Goal: Task Accomplishment & Management: Manage account settings

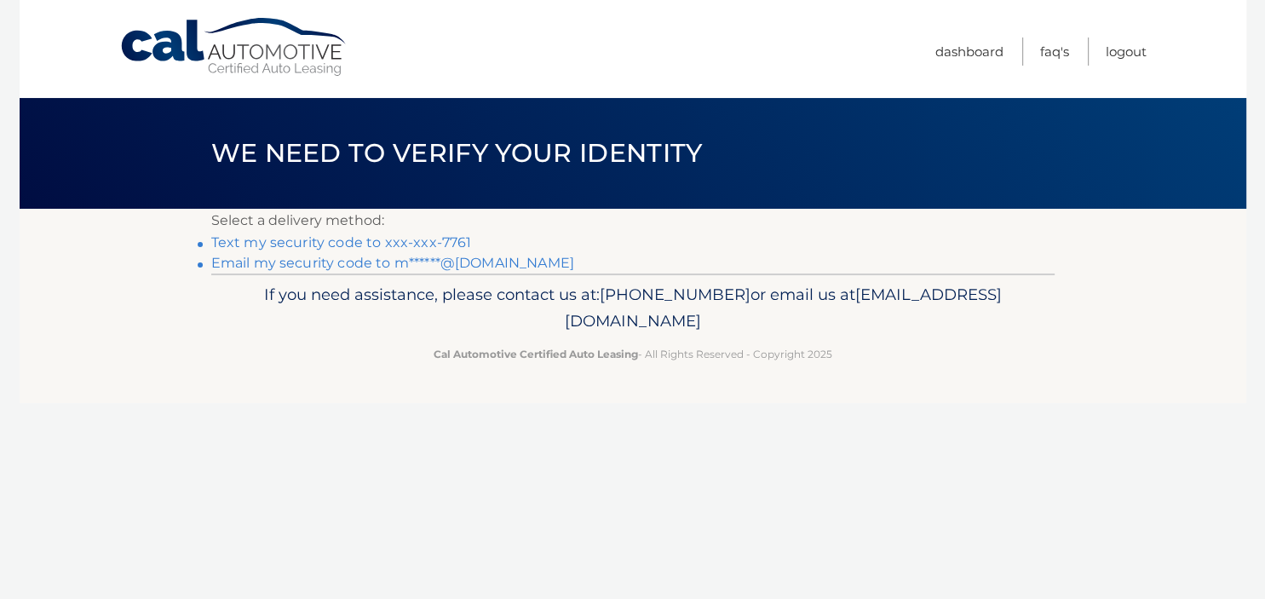
click at [363, 246] on link "Text my security code to xxx-xxx-7761" at bounding box center [341, 242] width 261 height 16
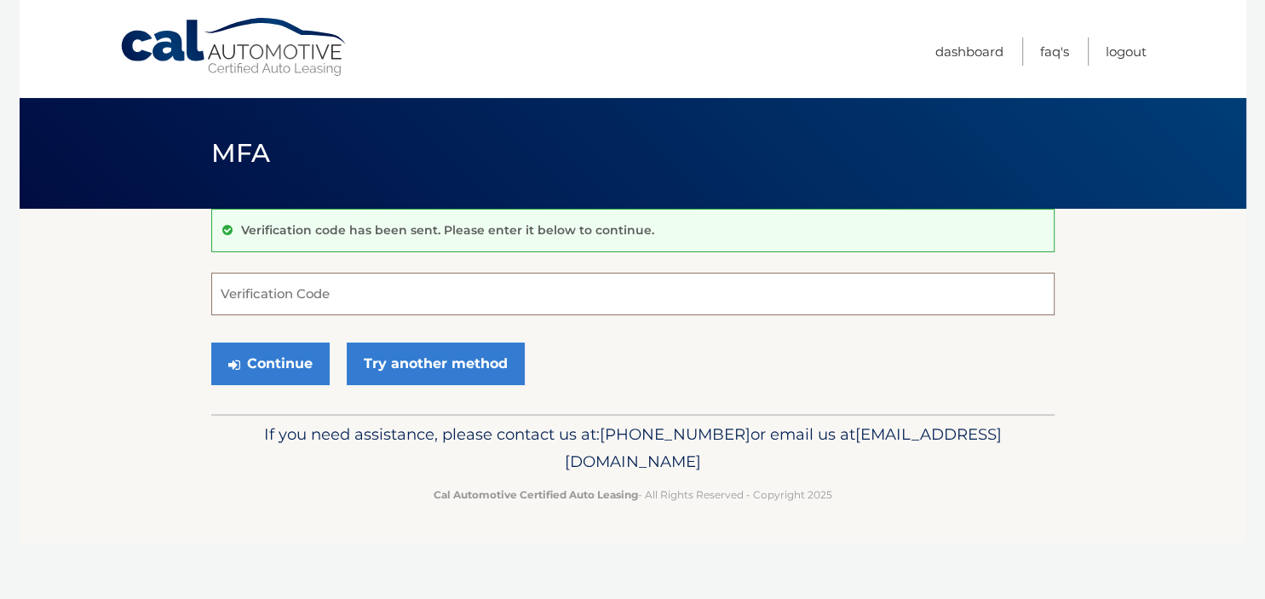
click at [282, 278] on input "Verification Code" at bounding box center [632, 294] width 843 height 43
type input "833477"
click at [290, 354] on button "Continue" at bounding box center [270, 363] width 118 height 43
